Goal: Use online tool/utility: Utilize a website feature to perform a specific function

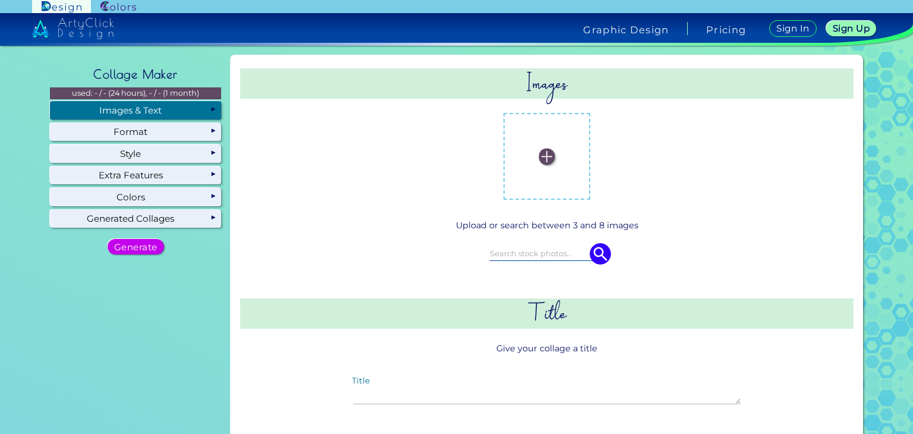
click at [543, 154] on img at bounding box center [547, 157] width 16 height 16
click at [0, 0] on input "file" at bounding box center [0, 0] width 0 height 0
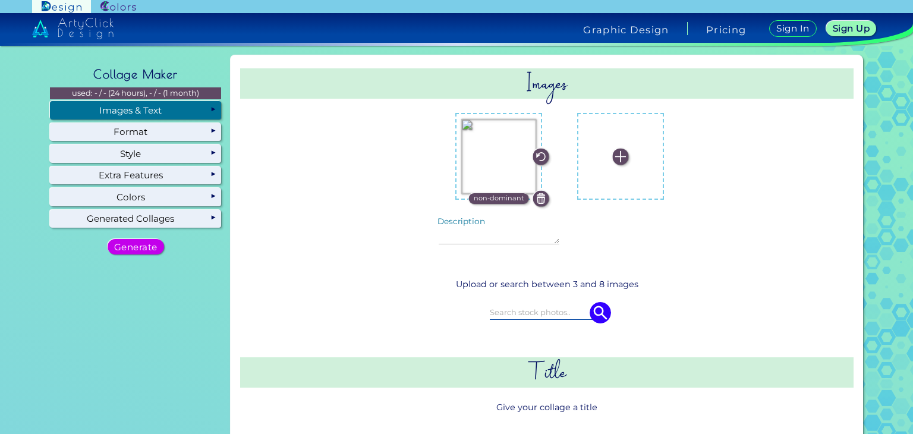
click at [616, 157] on img at bounding box center [620, 157] width 16 height 16
click at [0, 0] on input "file" at bounding box center [0, 0] width 0 height 0
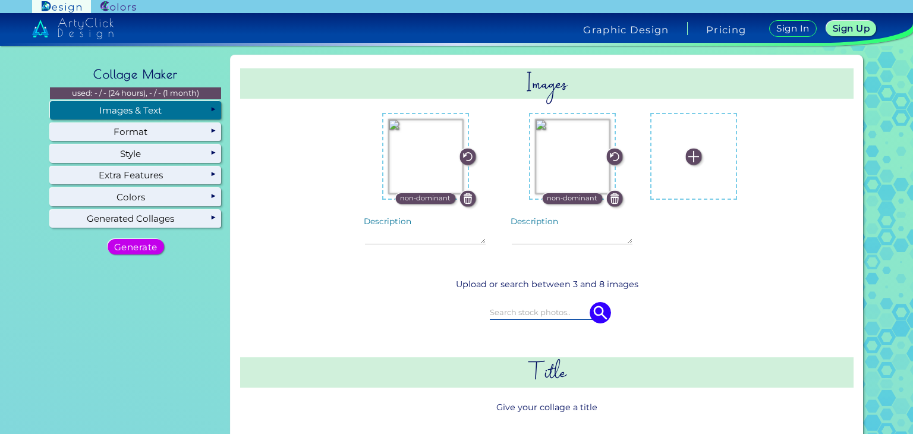
click at [686, 156] on img at bounding box center [694, 157] width 16 height 16
click at [0, 0] on input "file" at bounding box center [0, 0] width 0 height 0
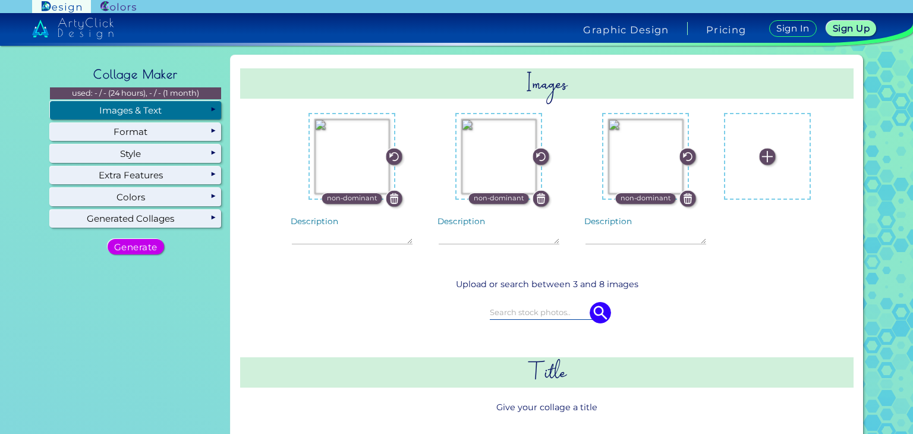
click at [759, 154] on img at bounding box center [767, 157] width 16 height 16
click at [0, 0] on input "file" at bounding box center [0, 0] width 0 height 0
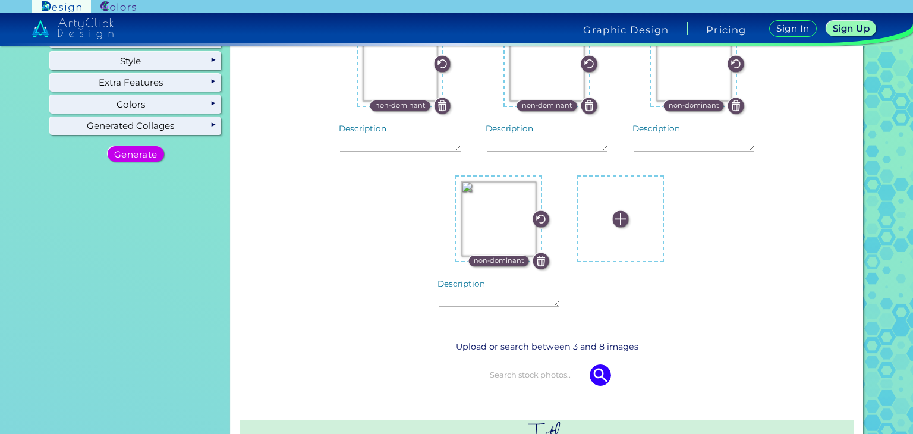
scroll to position [111, 0]
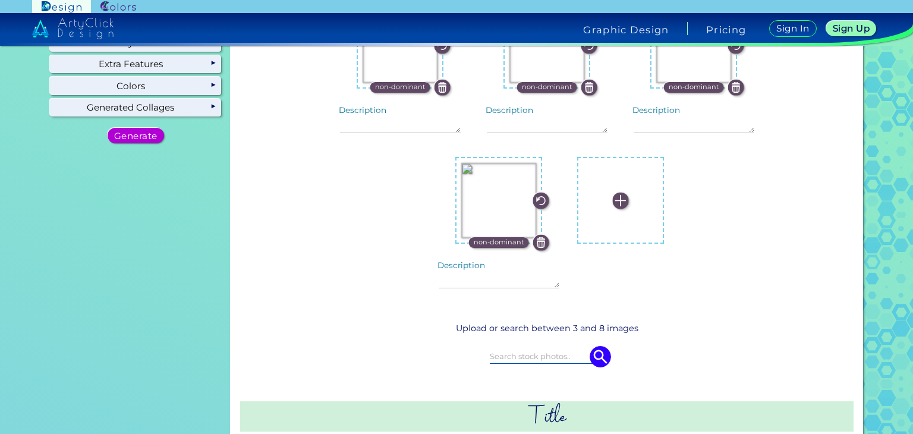
click at [141, 140] on h5 "Generate" at bounding box center [136, 135] width 42 height 9
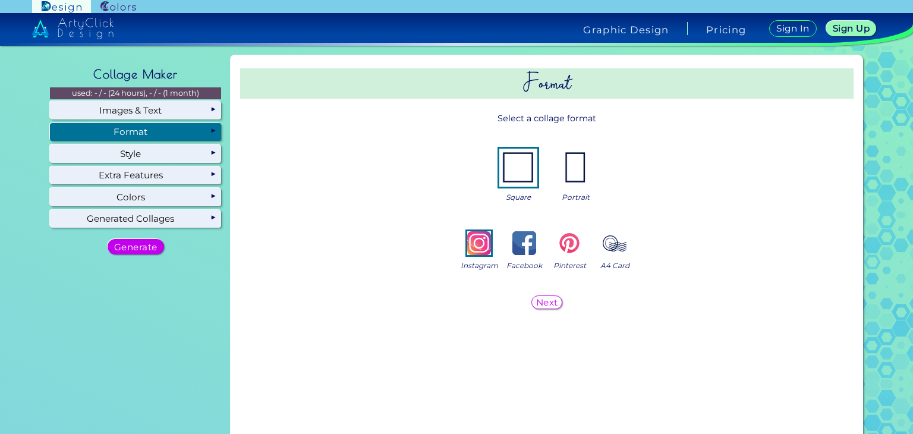
click at [545, 305] on h5 "Next" at bounding box center [547, 302] width 20 height 8
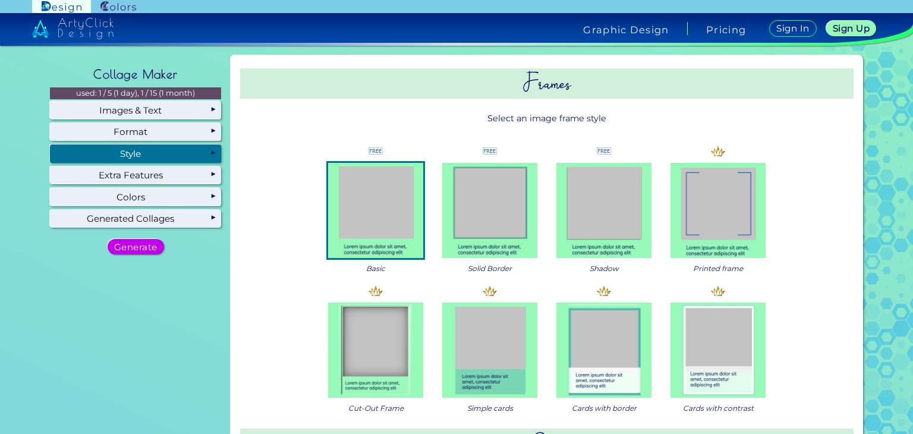
click at [726, 337] on img at bounding box center [717, 349] width 95 height 95
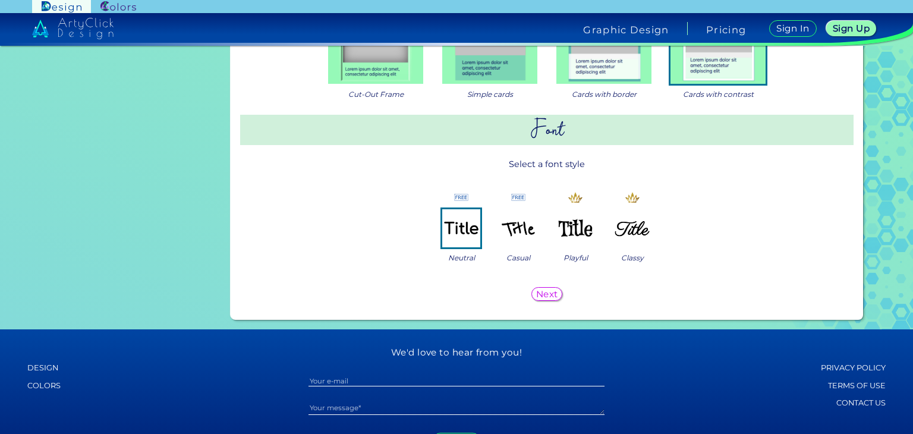
scroll to position [342, 0]
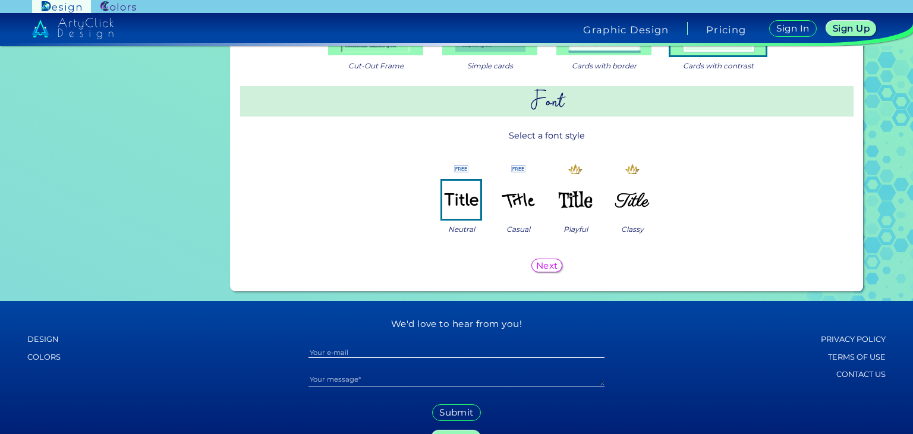
click at [548, 265] on h5 "Next" at bounding box center [547, 265] width 20 height 8
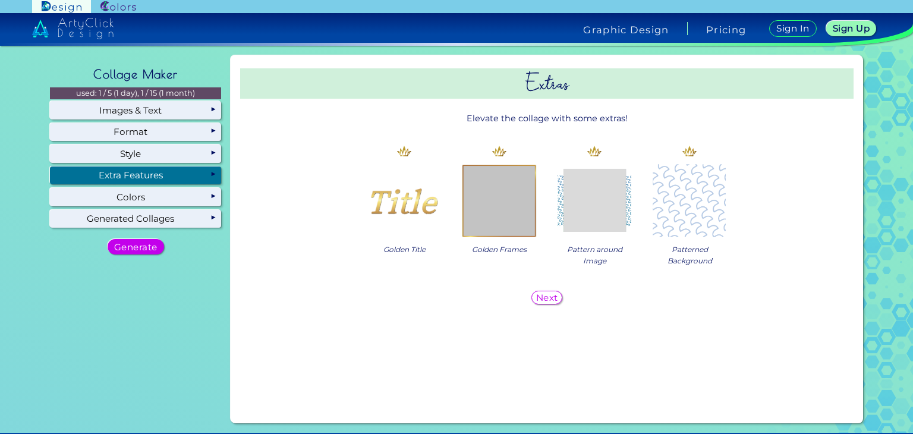
click at [541, 295] on h5 "Next" at bounding box center [547, 297] width 20 height 8
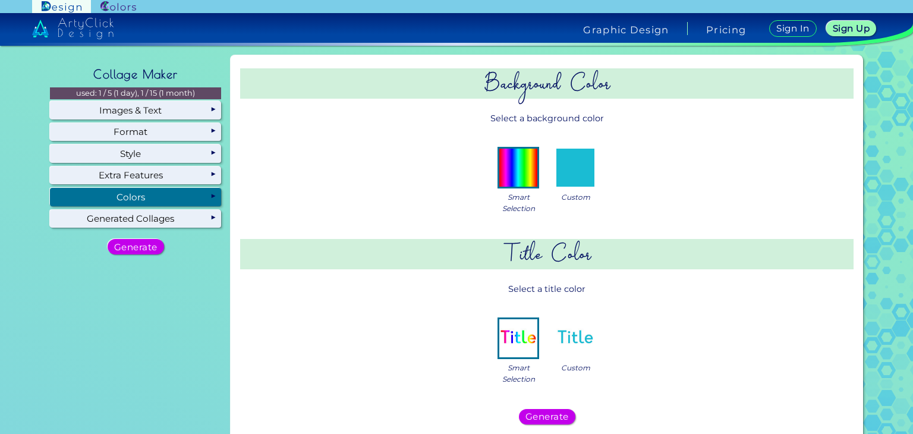
click at [586, 174] on img at bounding box center [575, 168] width 38 height 38
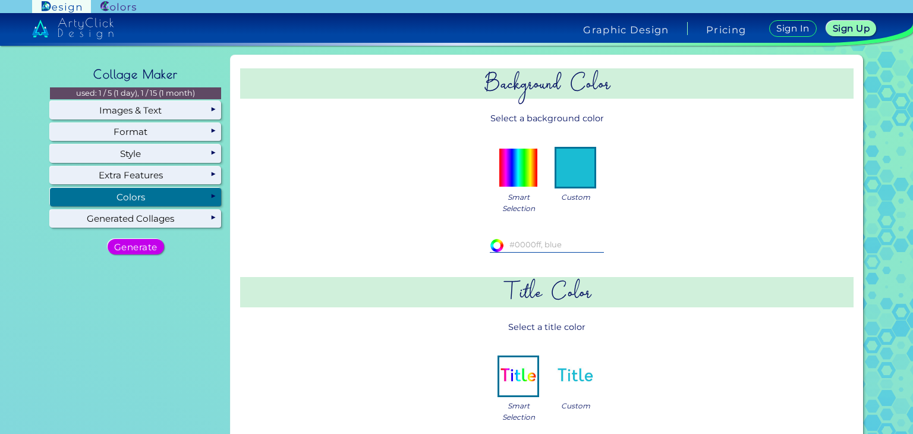
click at [518, 184] on img at bounding box center [518, 168] width 38 height 38
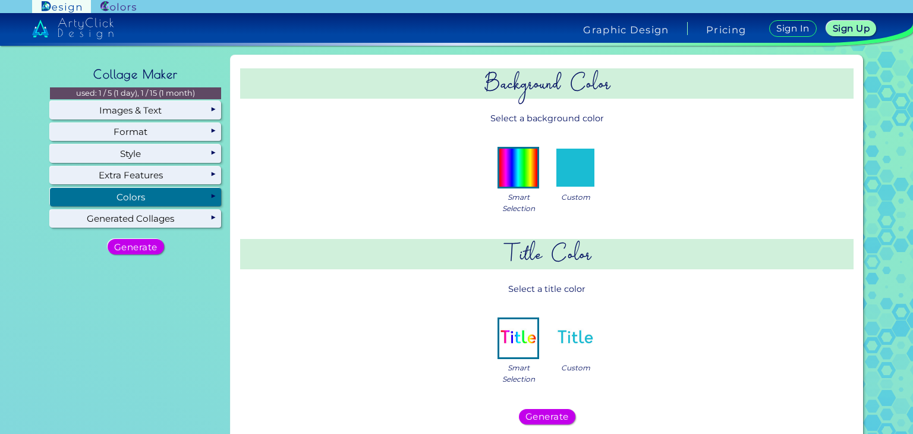
scroll to position [217, 0]
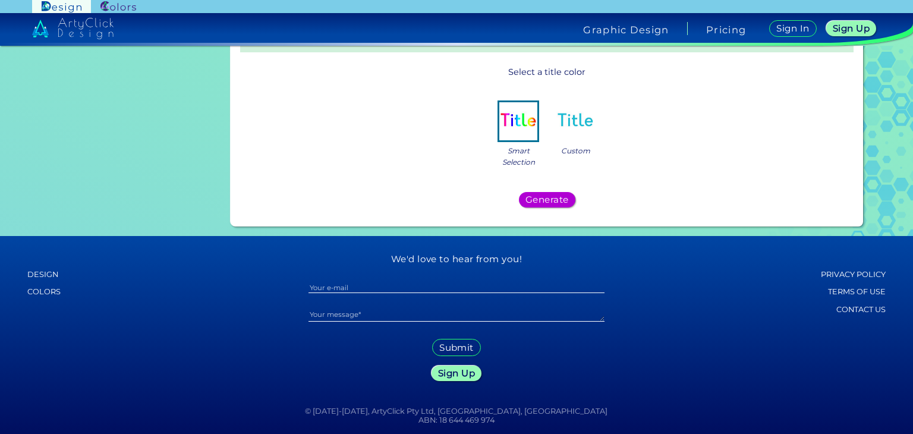
click at [562, 198] on h5 "Generate" at bounding box center [547, 199] width 40 height 8
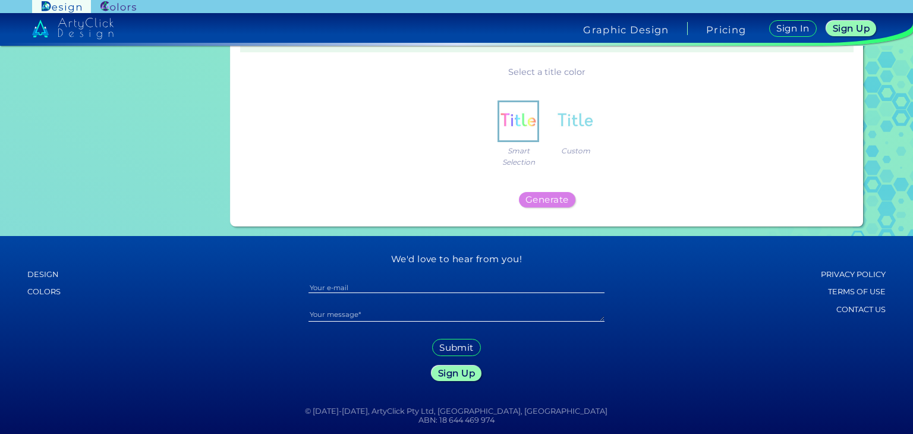
scroll to position [0, 0]
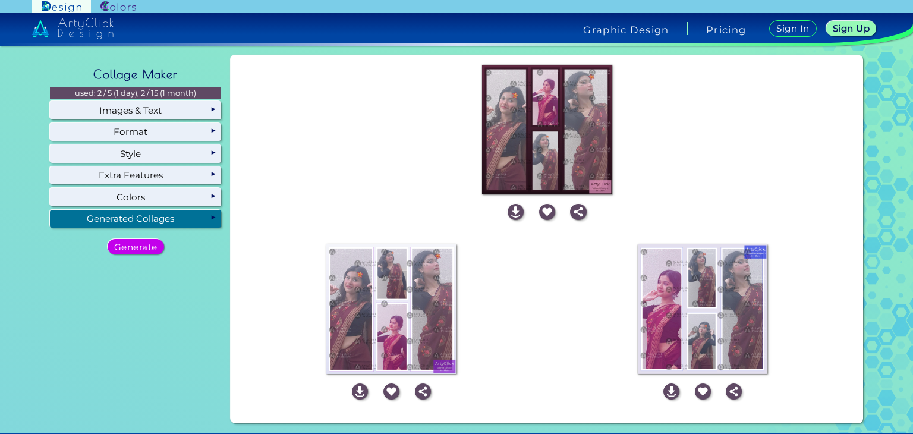
click at [549, 118] on img at bounding box center [547, 130] width 130 height 130
click at [544, 115] on img at bounding box center [547, 130] width 130 height 130
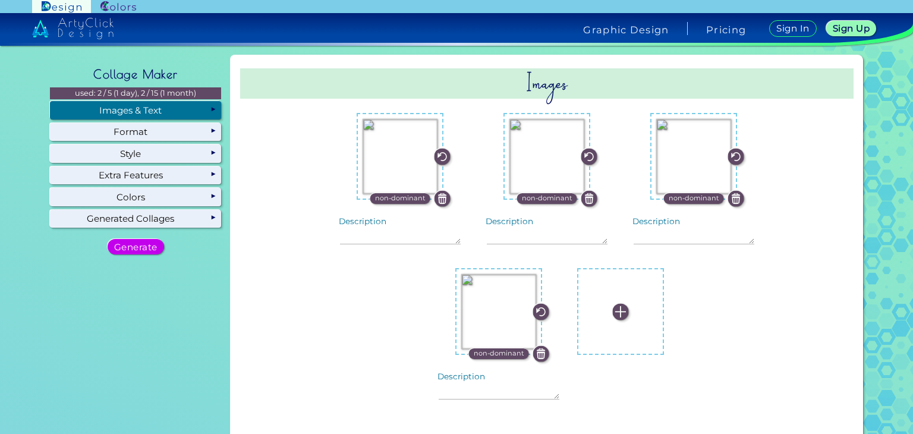
click at [707, 339] on div "non-dominant Description non-dominant" at bounding box center [546, 263] width 551 height 320
